Goal: Task Accomplishment & Management: Manage account settings

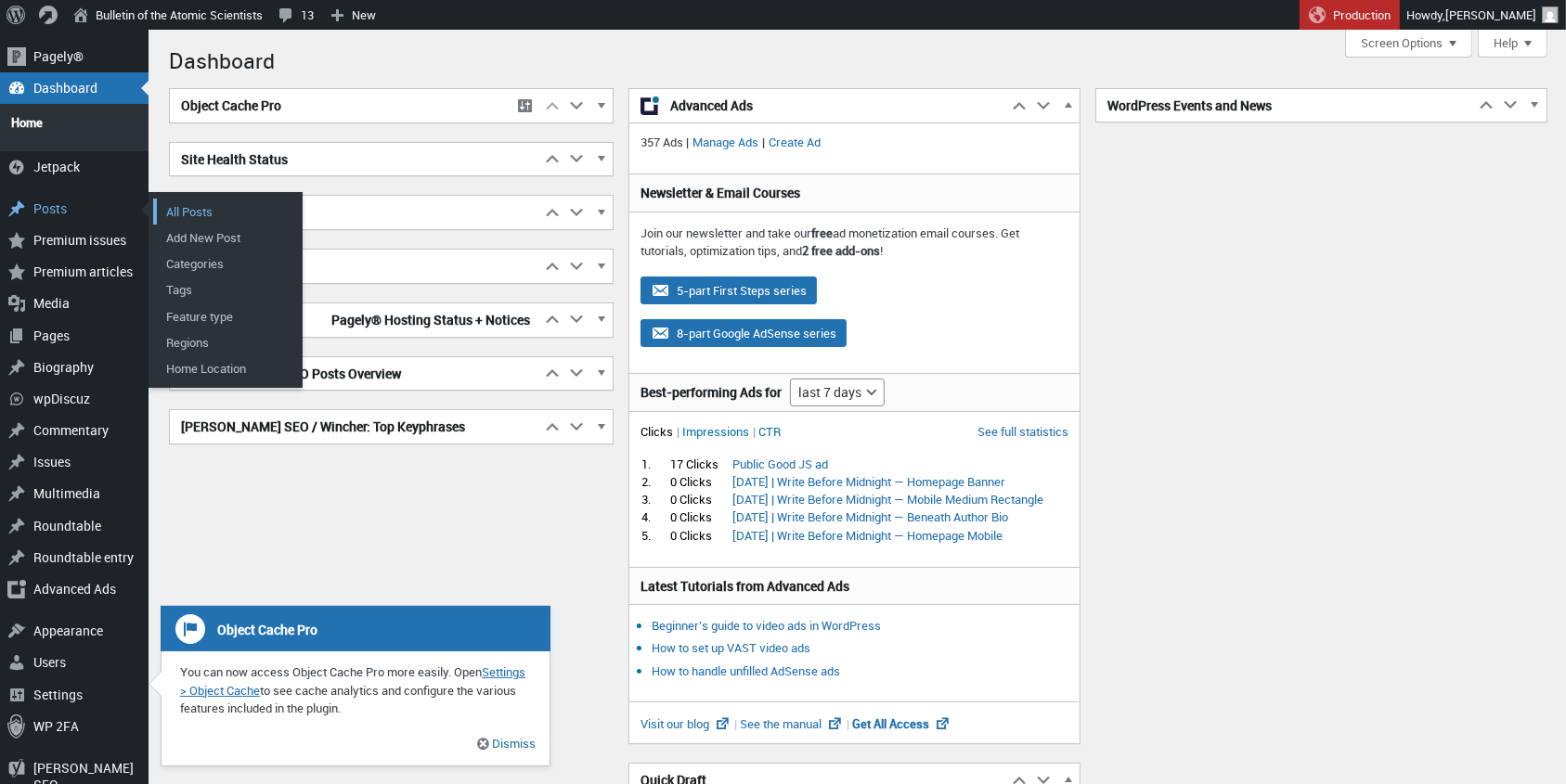
click at [194, 199] on link "All Posts" at bounding box center [226, 211] width 148 height 26
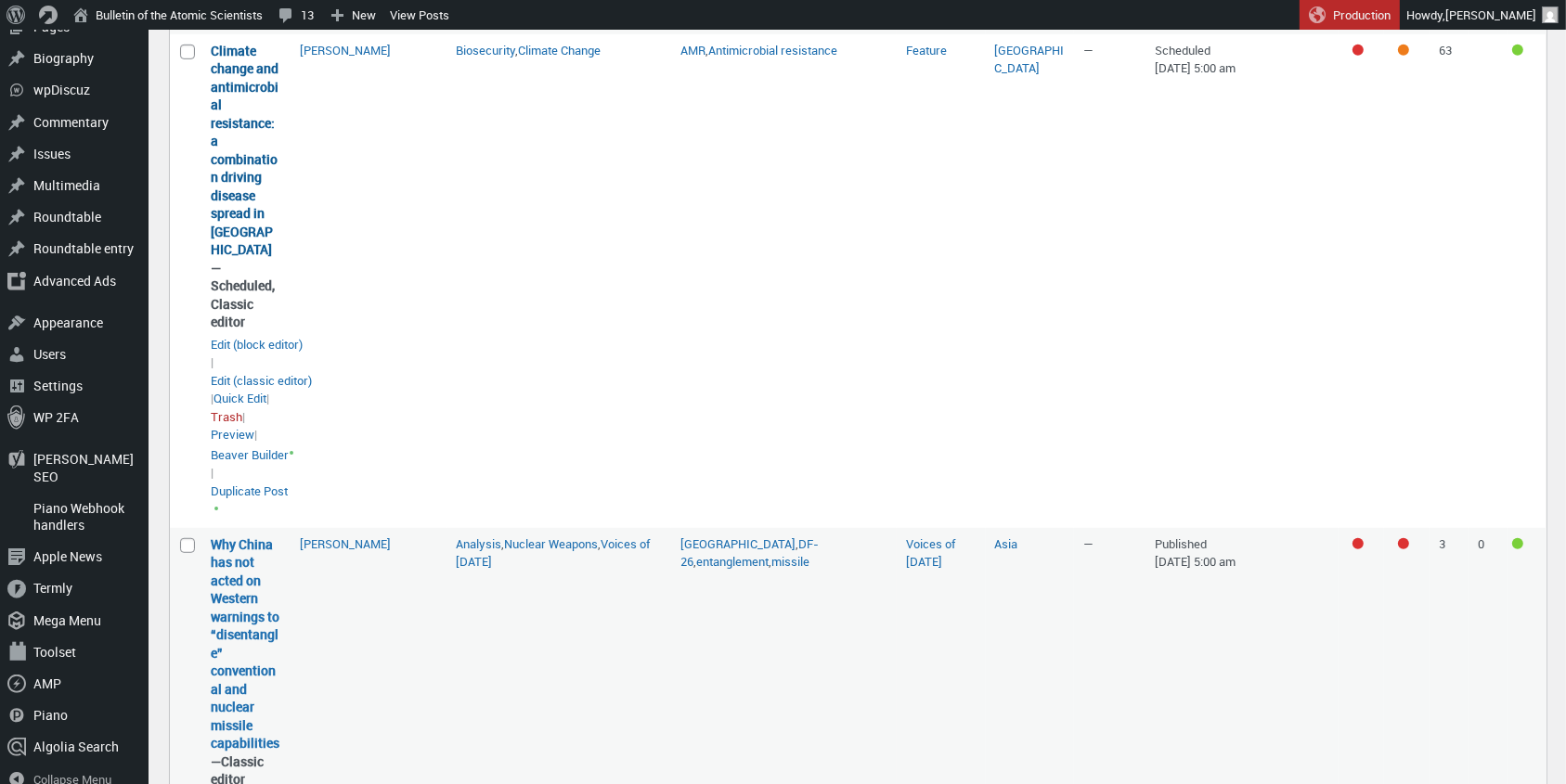
scroll to position [1278, 0]
click at [226, 161] on link "Climate change and antimicrobial resistance: a combination driving disease spre…" at bounding box center [245, 151] width 68 height 217
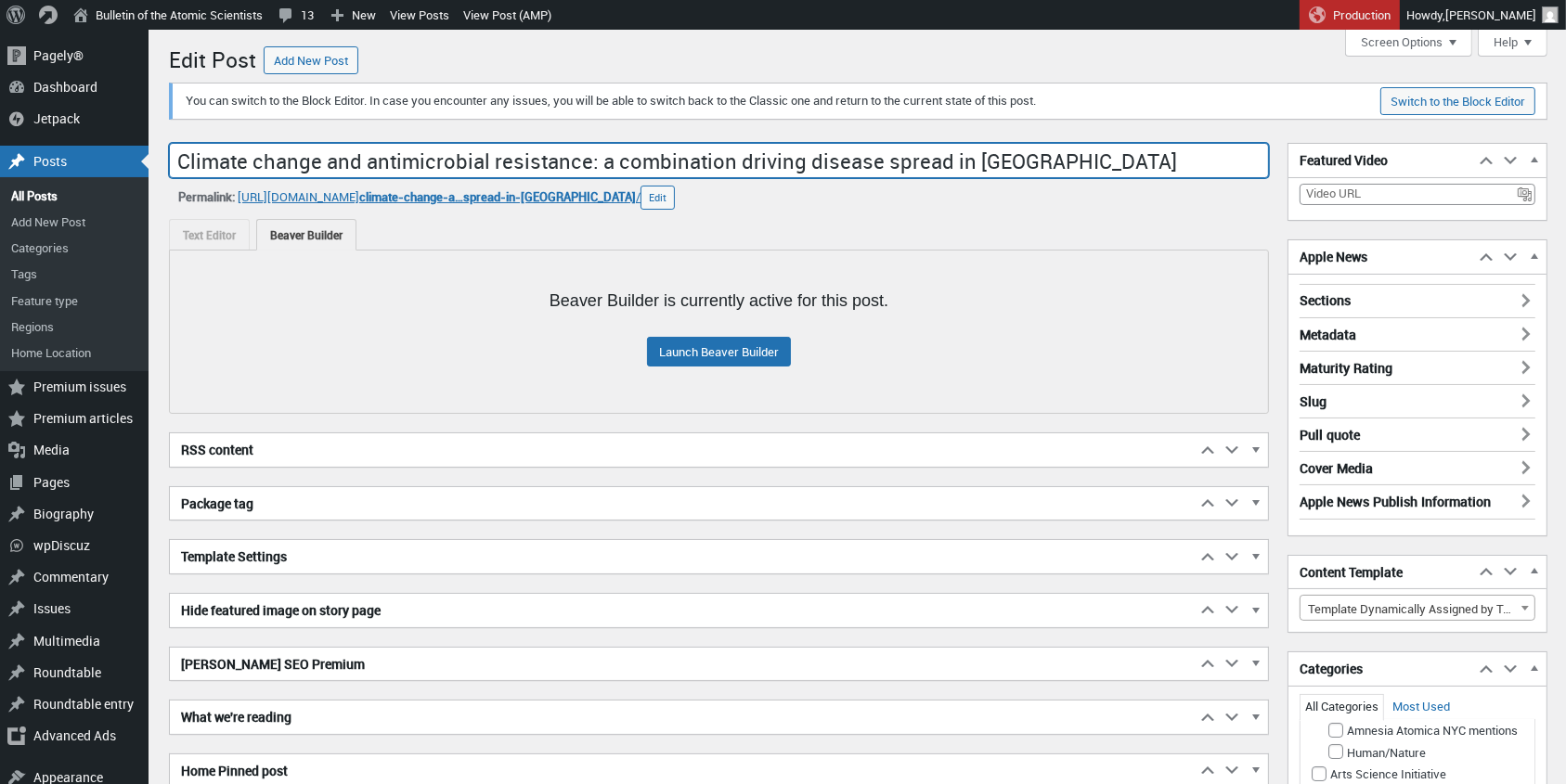
drag, startPoint x: 995, startPoint y: 156, endPoint x: 183, endPoint y: 159, distance: 812.0
click at [183, 159] on input "Climate change and antimicrobial resistance: a combination driving disease spre…" at bounding box center [719, 160] width 1100 height 35
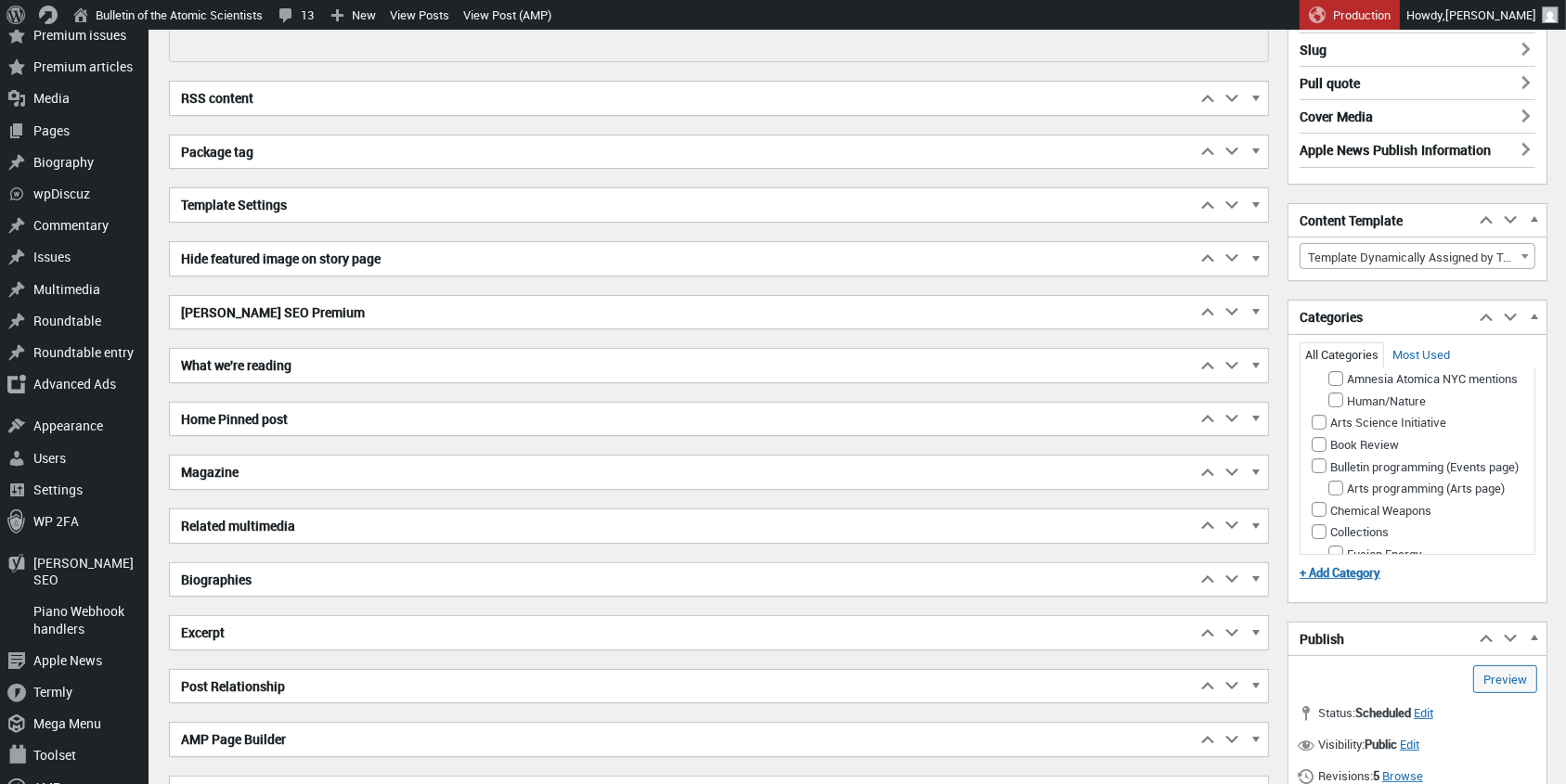
scroll to position [356, 0]
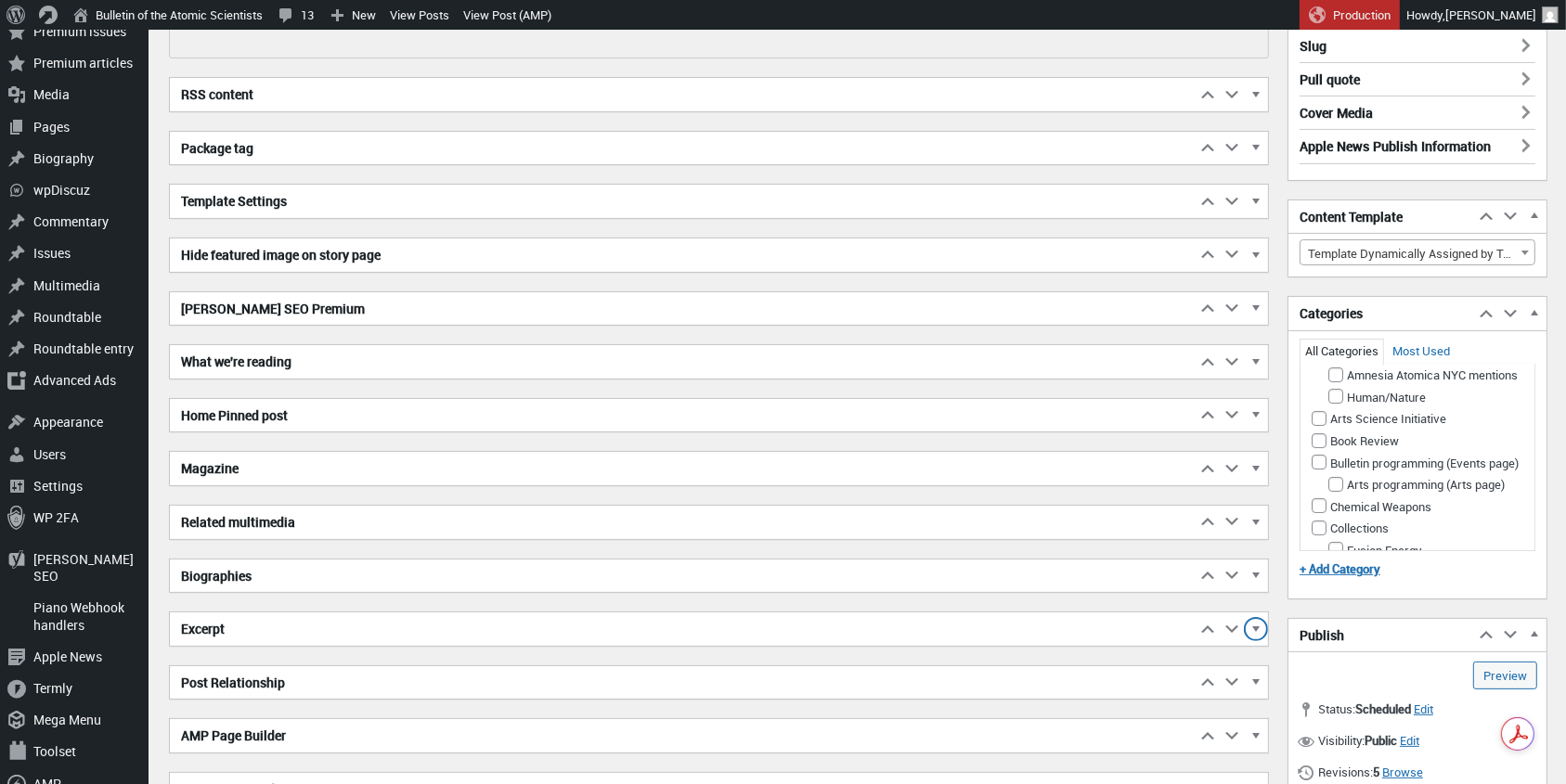
click at [1258, 624] on span "button" at bounding box center [1255, 631] width 18 height 16
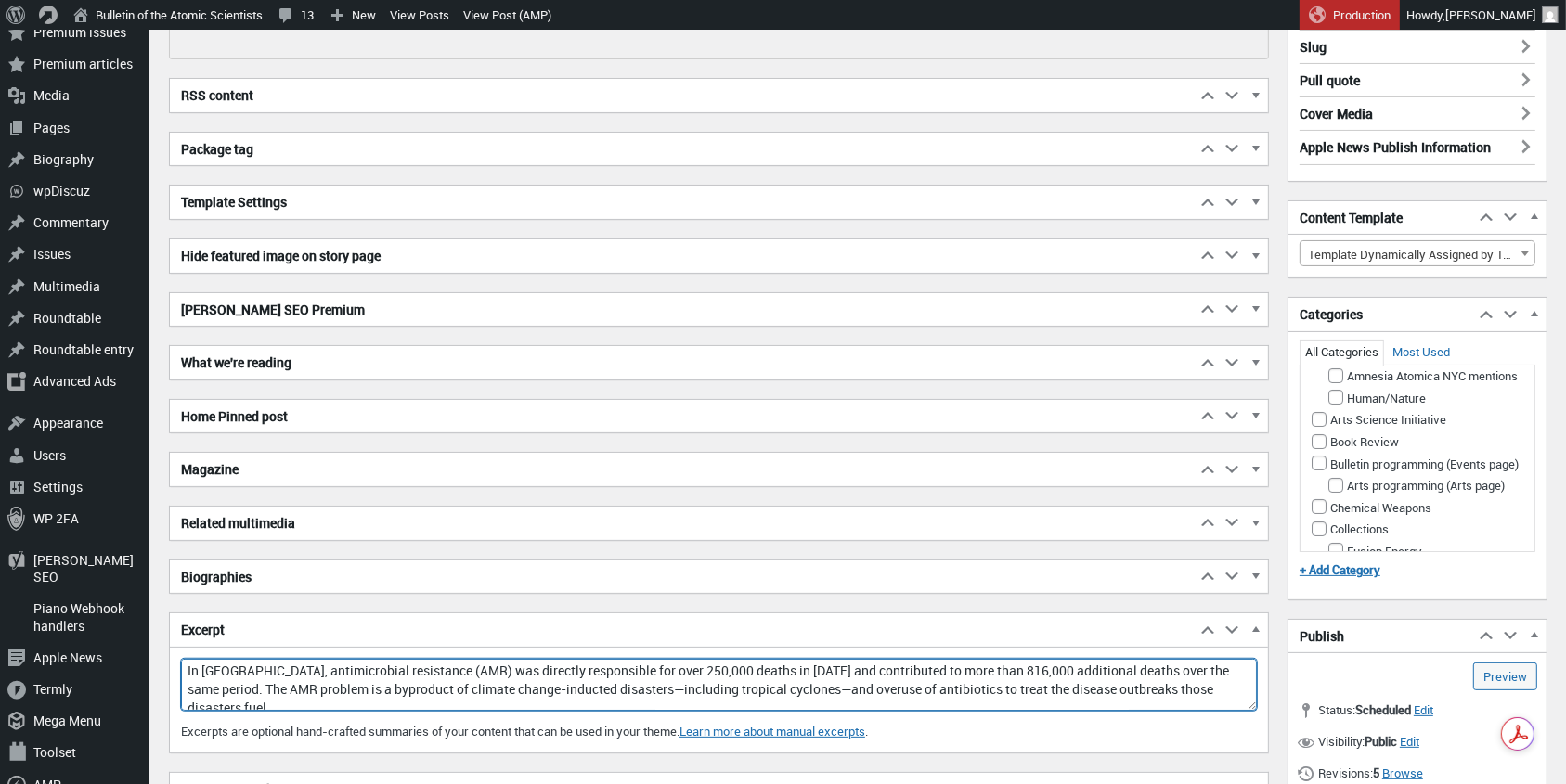
scroll to position [9, 0]
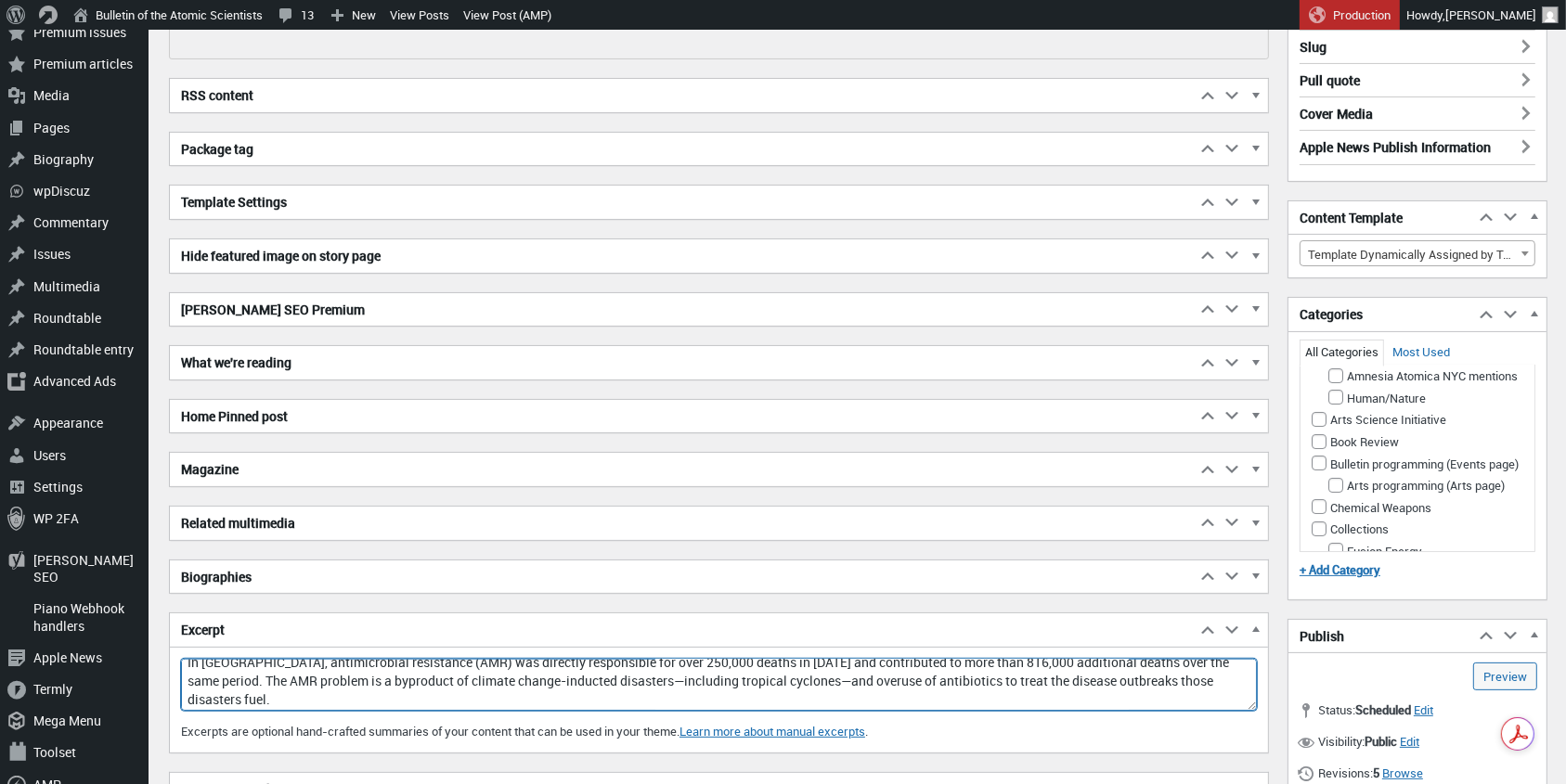
drag, startPoint x: 185, startPoint y: 662, endPoint x: 340, endPoint y: 716, distance: 164.1
click at [340, 716] on div "Excerpt In sub-Saharan Africa, antimicrobial resistance (AMR) was directly resp…" at bounding box center [719, 706] width 1098 height 95
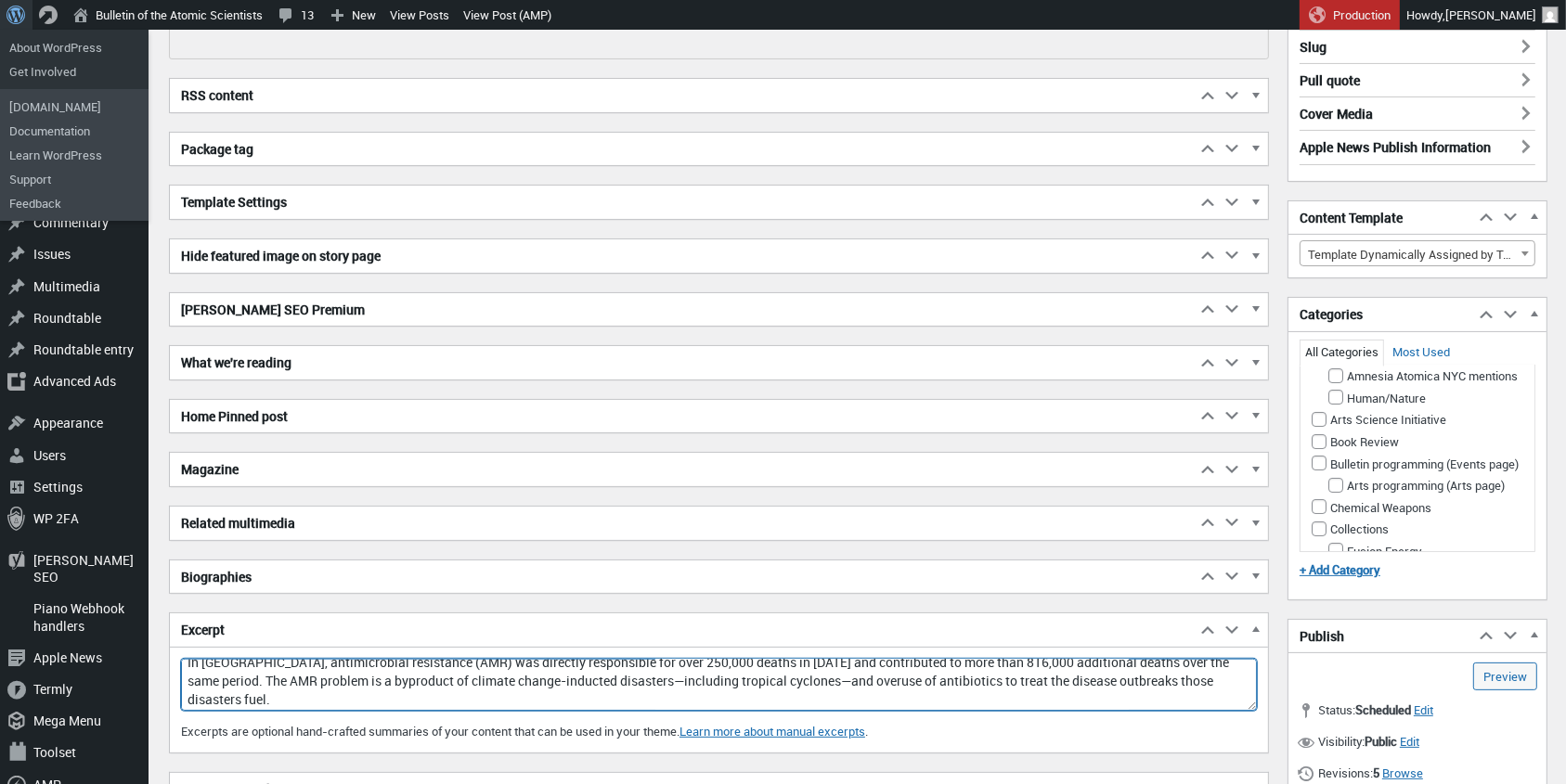
scroll to position [370, 0]
